Goal: Information Seeking & Learning: Learn about a topic

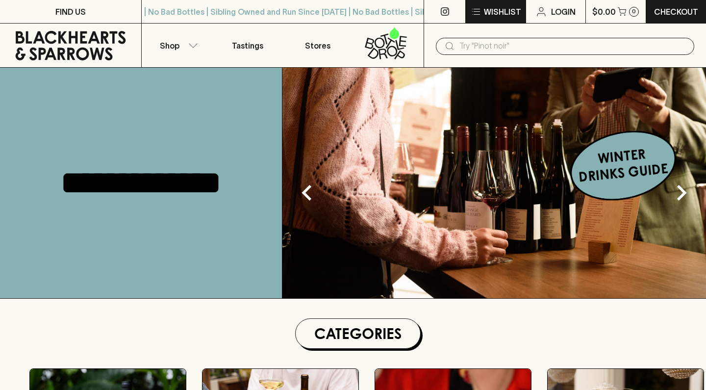
click at [506, 10] on p "Wishlist" at bounding box center [502, 12] width 37 height 12
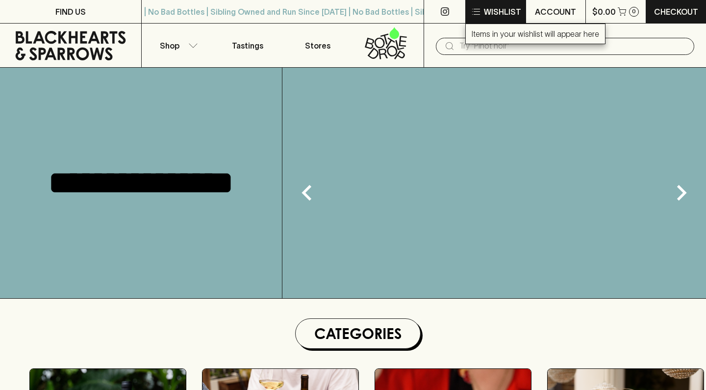
click at [506, 10] on div at bounding box center [353, 195] width 706 height 390
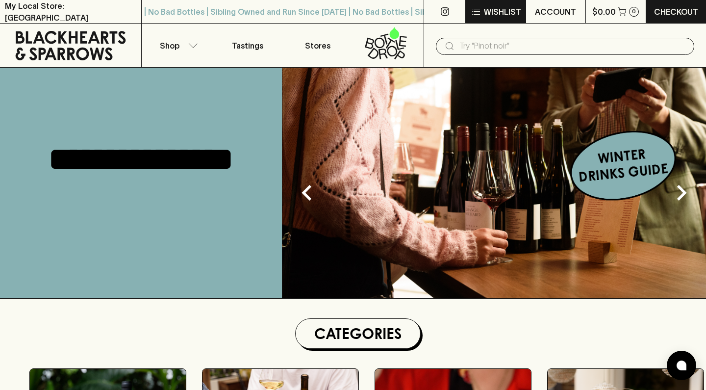
click at [506, 10] on p "Wishlist" at bounding box center [502, 12] width 37 height 12
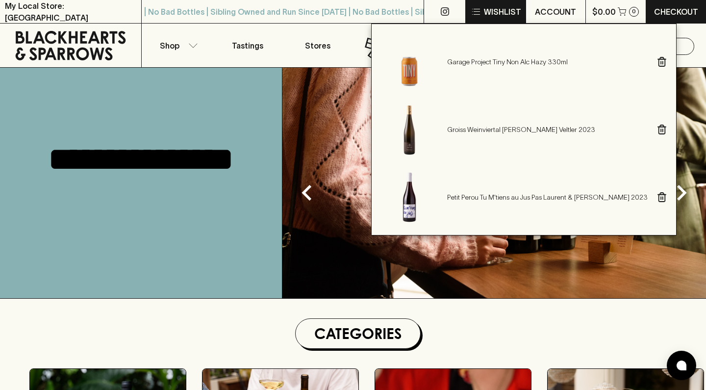
click at [506, 10] on div at bounding box center [353, 195] width 706 height 390
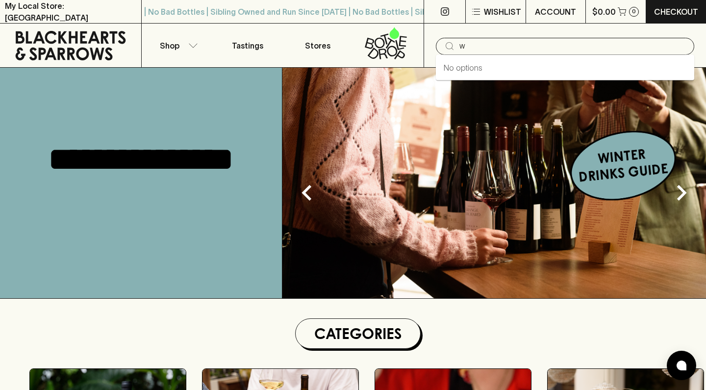
click at [498, 45] on input "w" at bounding box center [572, 46] width 227 height 16
type input "o"
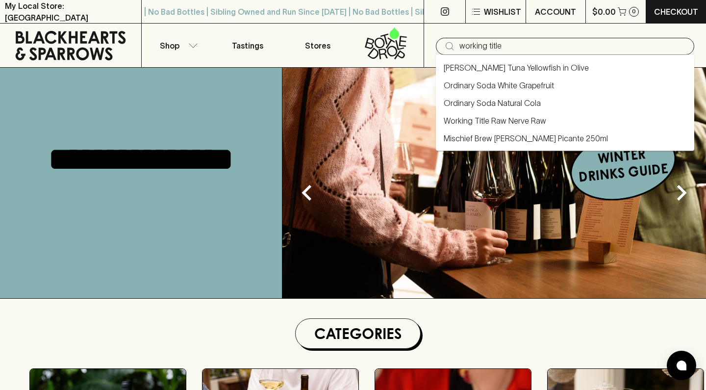
type input "working title"
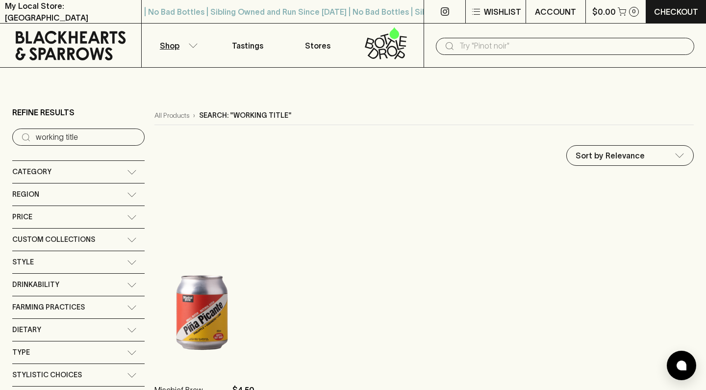
click at [493, 43] on input "text" at bounding box center [572, 46] width 227 height 16
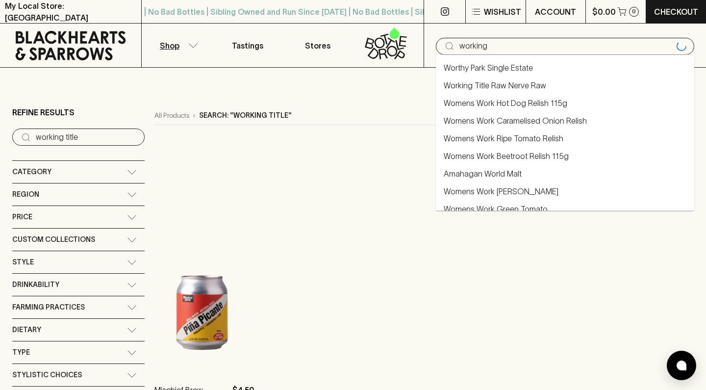
type input "working"
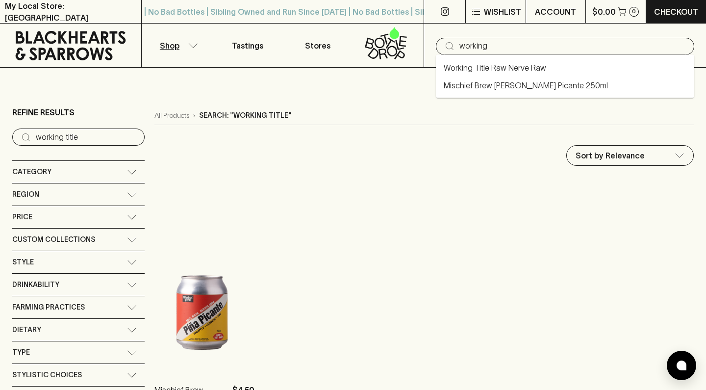
click at [491, 68] on link "Working Title Raw Nerve Raw" at bounding box center [494, 68] width 102 height 12
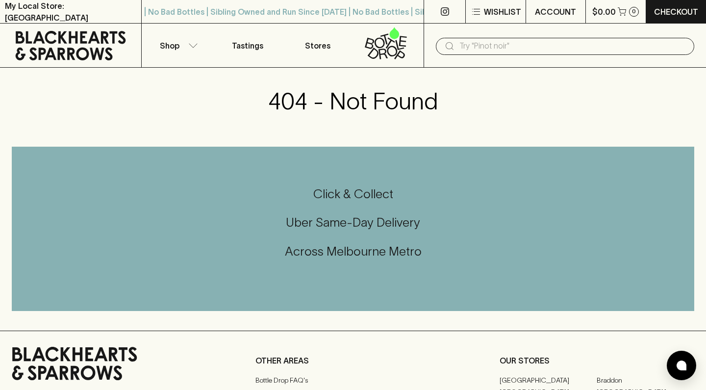
click at [488, 45] on input "text" at bounding box center [572, 46] width 227 height 16
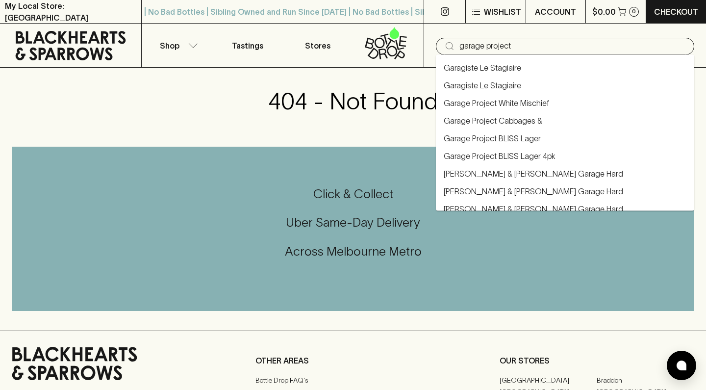
scroll to position [452, 0]
click at [499, 113] on li "Garage Project Cabbages &" at bounding box center [565, 122] width 258 height 18
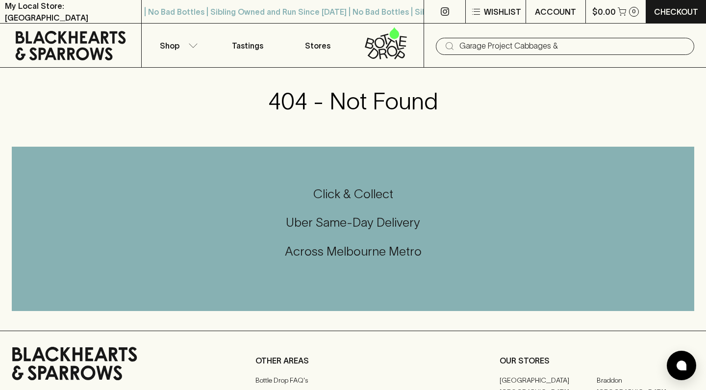
click at [569, 47] on input "Garage Project Cabbages &" at bounding box center [572, 46] width 227 height 16
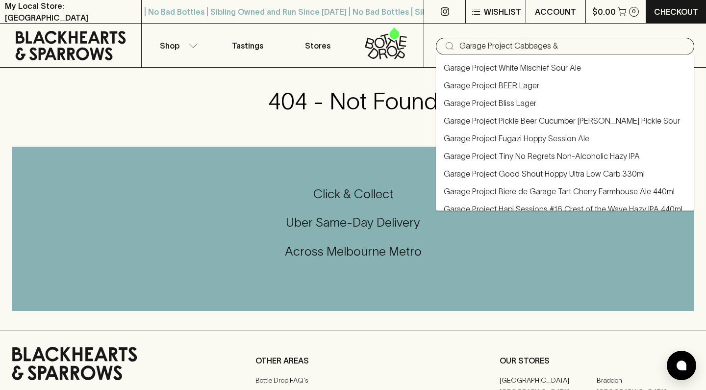
scroll to position [77, 0]
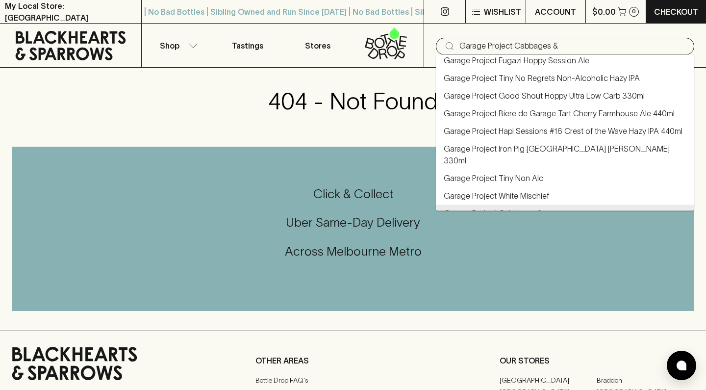
click at [569, 47] on input "Garage Project Cabbages &" at bounding box center [572, 46] width 227 height 16
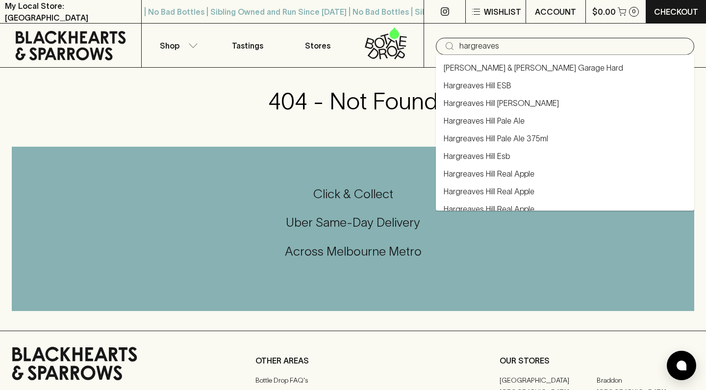
click at [542, 84] on li "Hargreaves Hill ESB" at bounding box center [565, 85] width 258 height 18
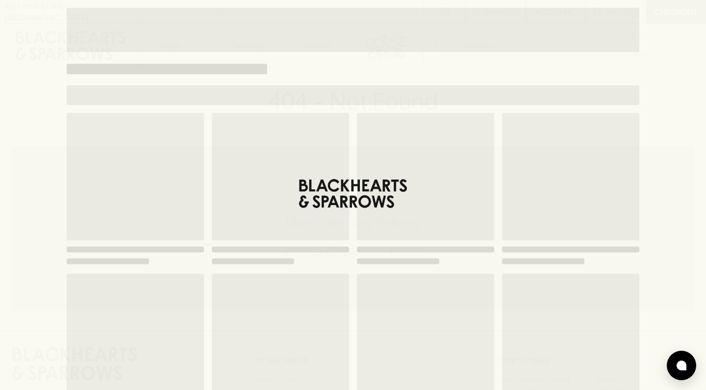
type input "Hargreaves Hill ESB"
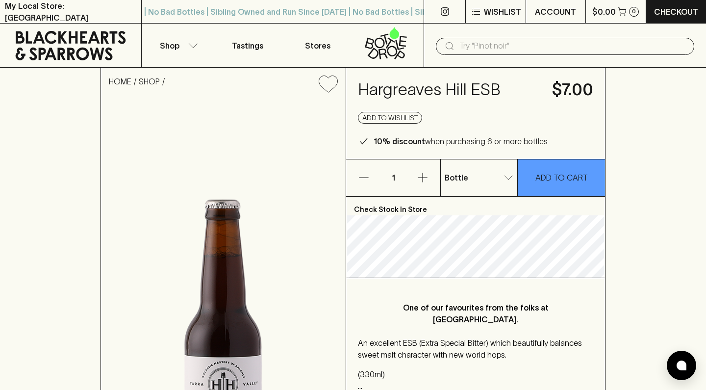
click at [538, 48] on input "text" at bounding box center [572, 46] width 227 height 16
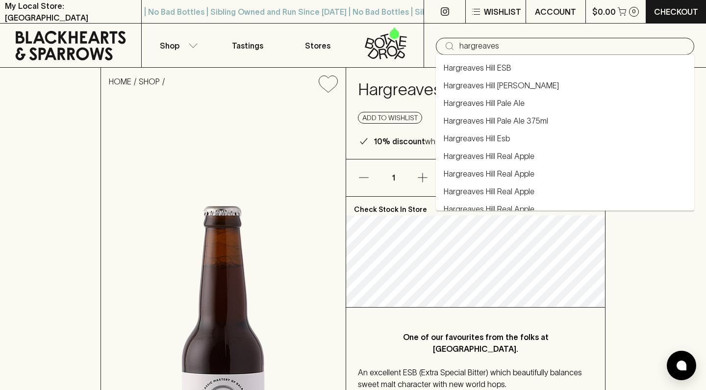
type input "hargreaves"
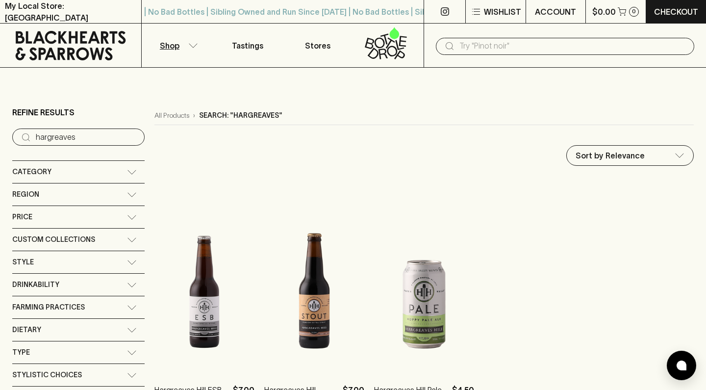
click at [504, 41] on input "text" at bounding box center [572, 46] width 227 height 16
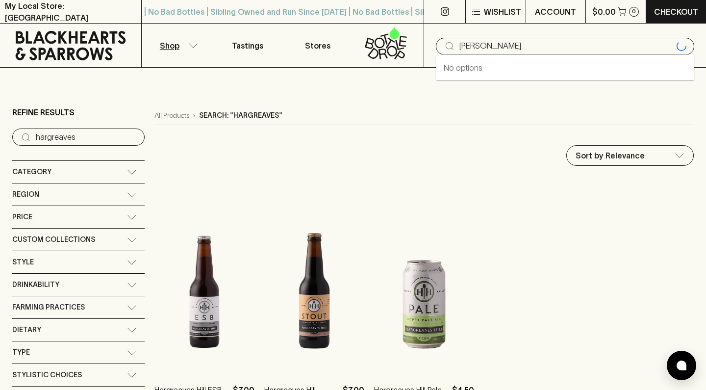
type input "[PERSON_NAME]"
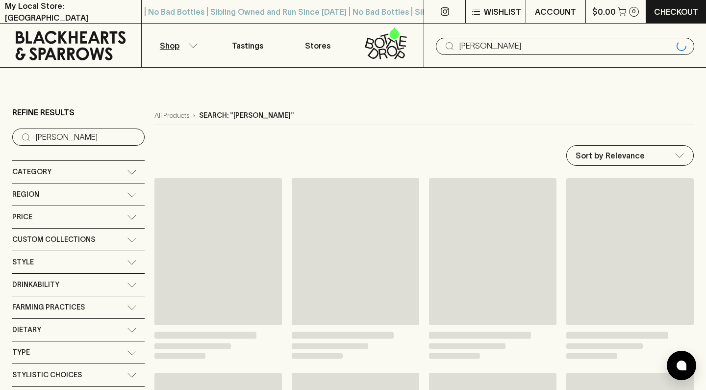
type input "[PERSON_NAME]"
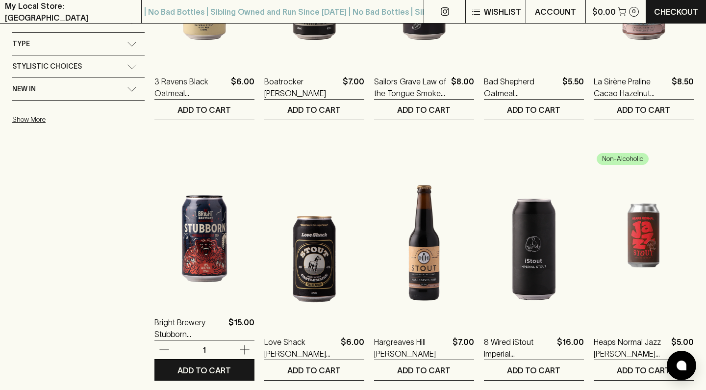
scroll to position [406, 0]
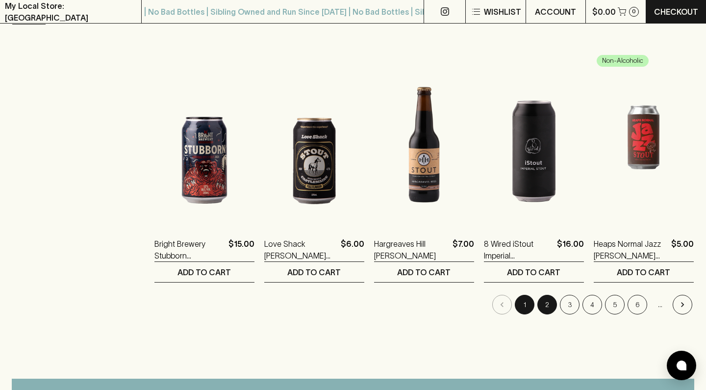
click at [548, 306] on button "2" at bounding box center [547, 305] width 20 height 20
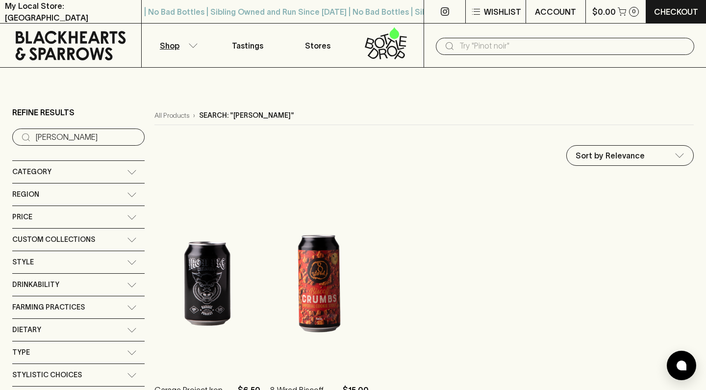
click at [501, 46] on input "text" at bounding box center [572, 46] width 227 height 16
